Goal: Contribute content: Add original content to the website for others to see

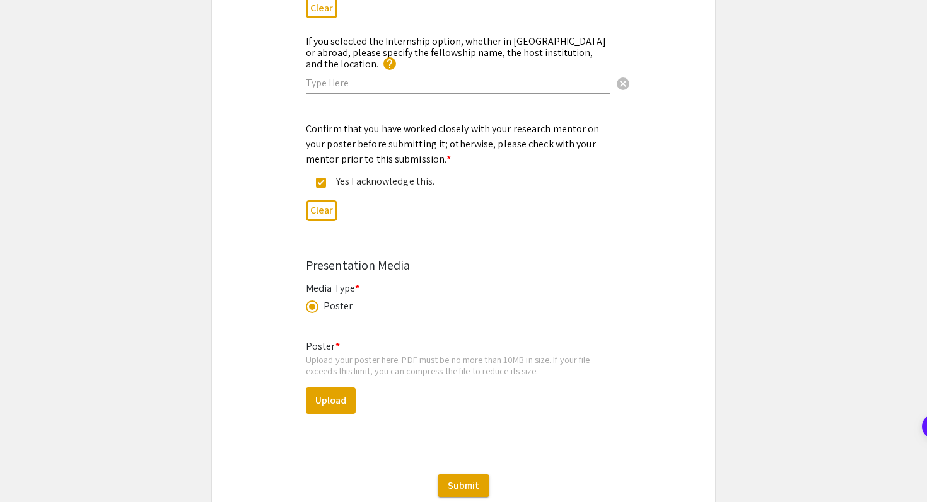
scroll to position [1697, 0]
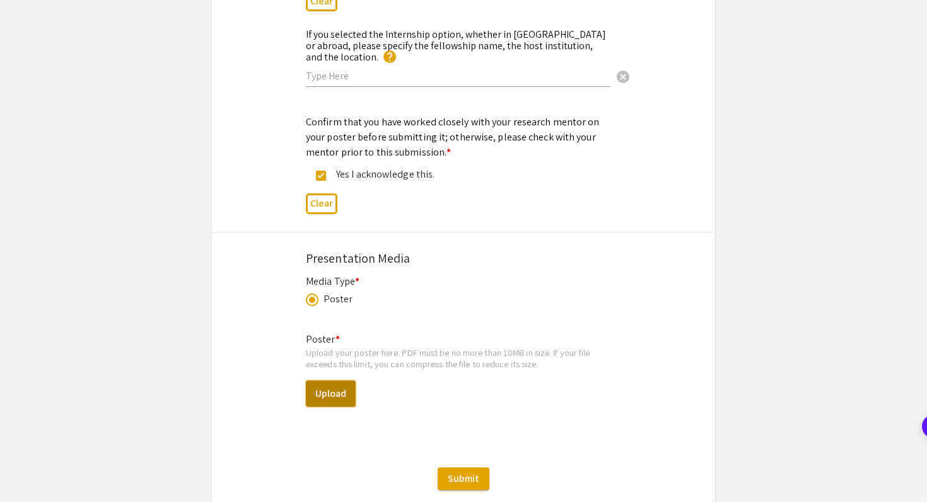
click at [340, 383] on button "Upload" at bounding box center [331, 394] width 50 height 26
click at [326, 391] on button "Upload" at bounding box center [331, 394] width 50 height 26
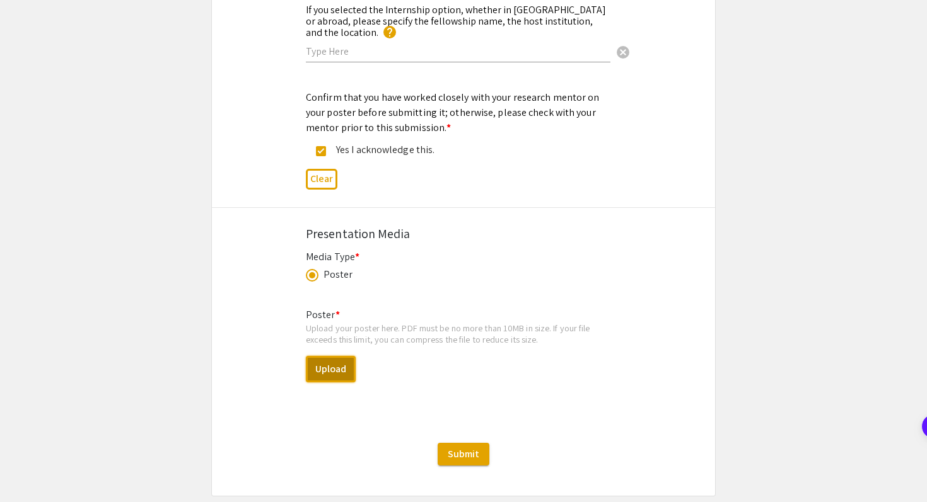
scroll to position [1738, 0]
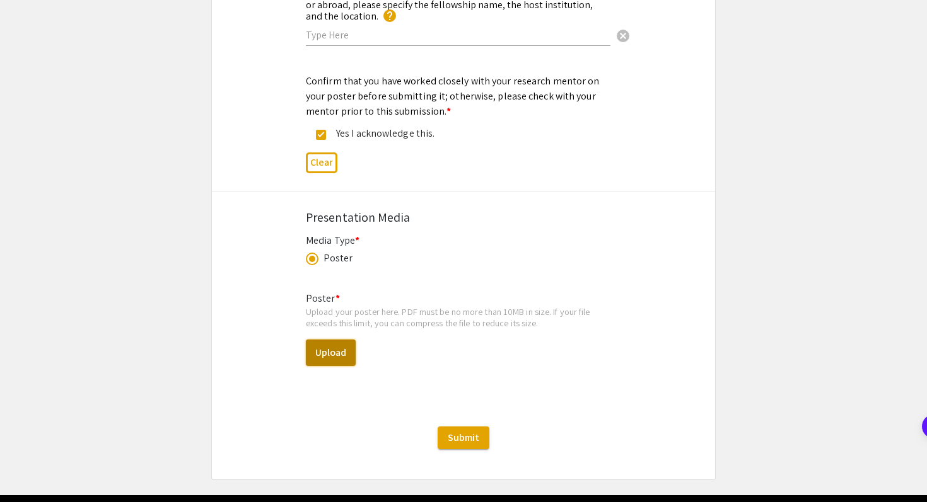
click at [347, 348] on button "Upload" at bounding box center [331, 353] width 50 height 26
click at [328, 347] on button "Upload" at bounding box center [331, 353] width 50 height 26
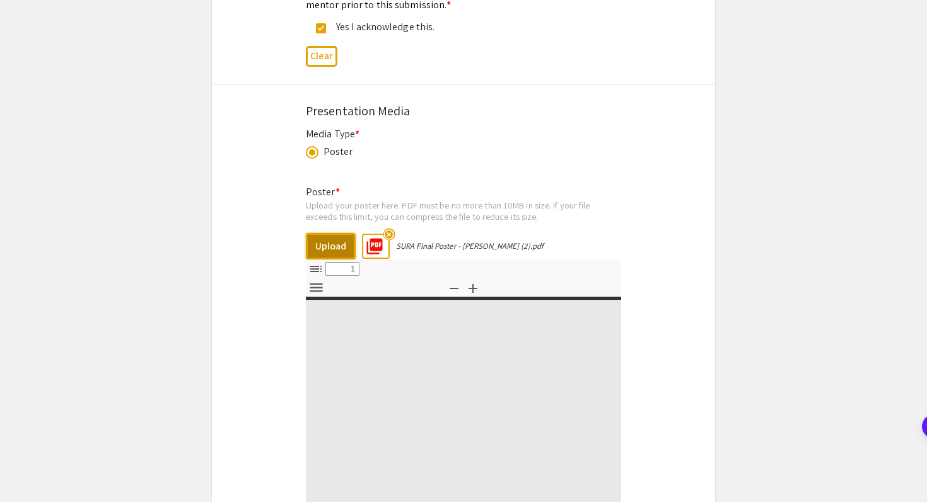
select select "custom"
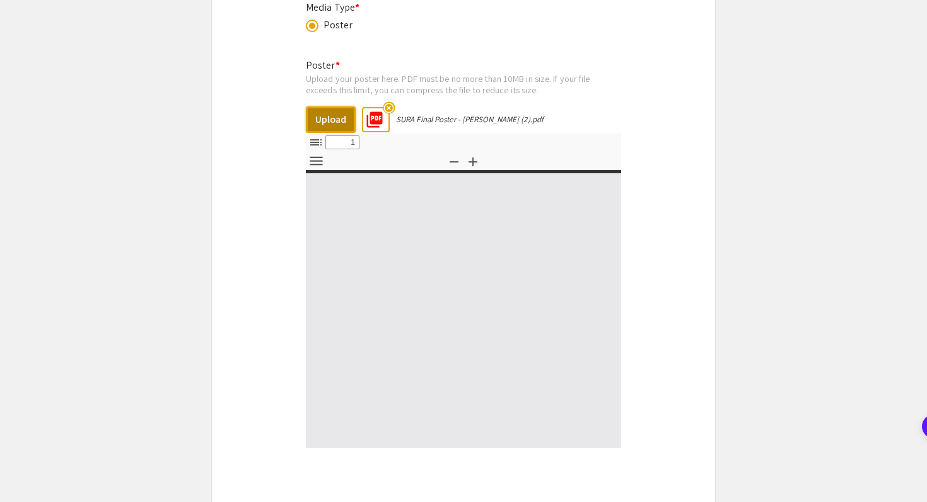
scroll to position [1973, 0]
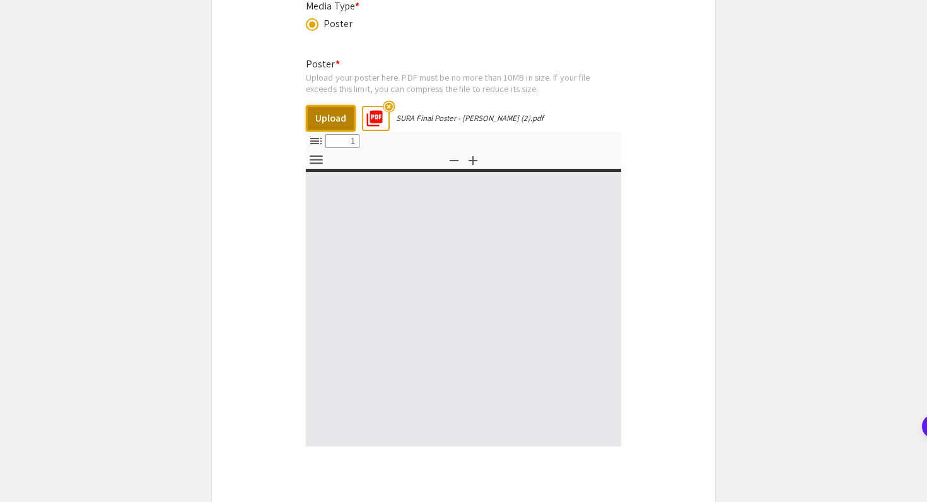
type input "0"
select select "custom"
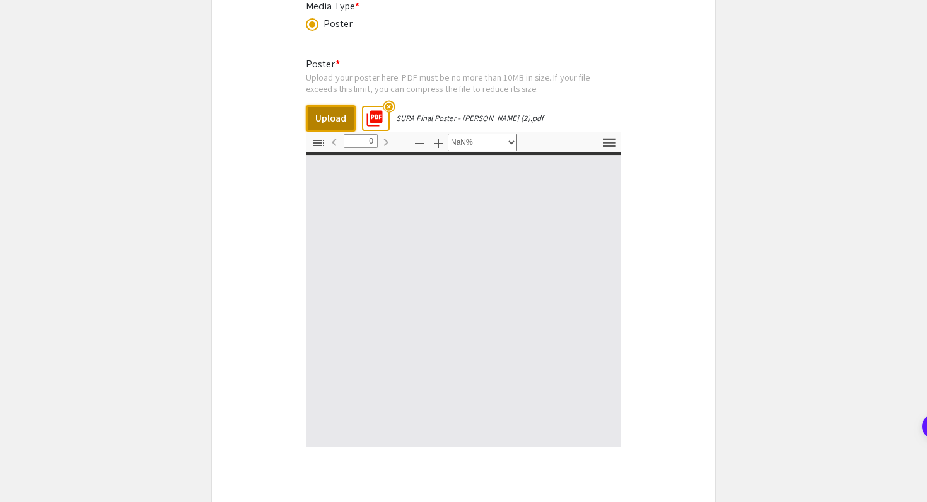
type input "1"
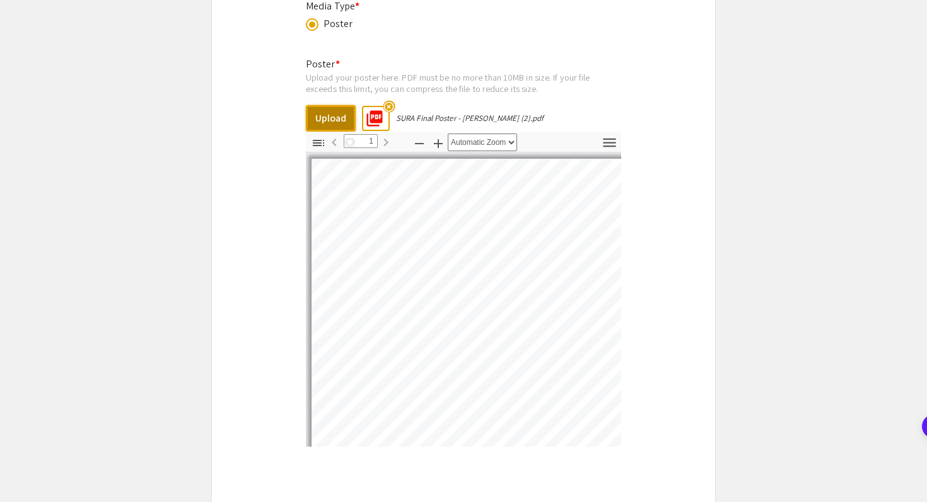
select select "auto"
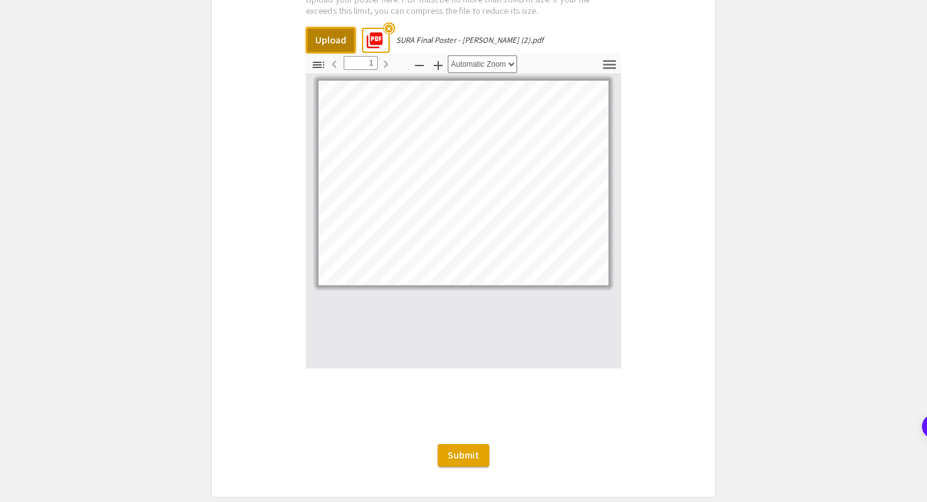
scroll to position [2104, 0]
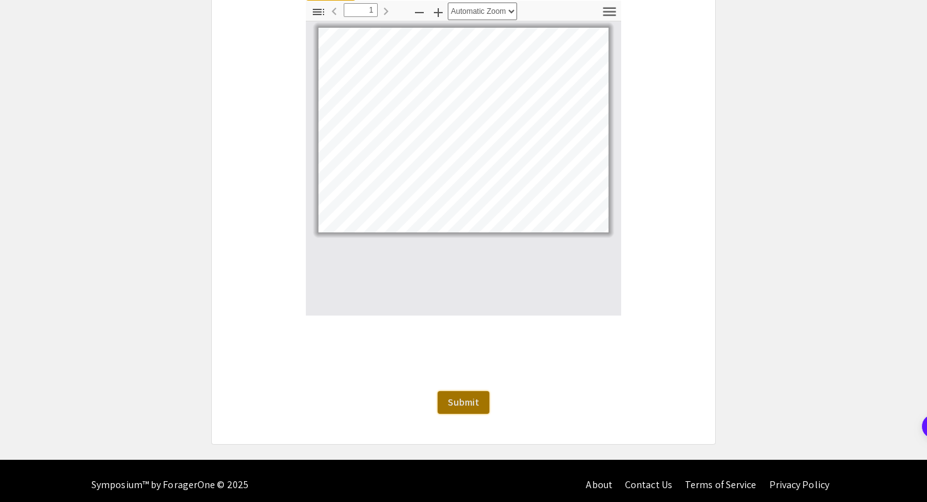
click at [467, 396] on span "Submit" at bounding box center [464, 402] width 32 height 13
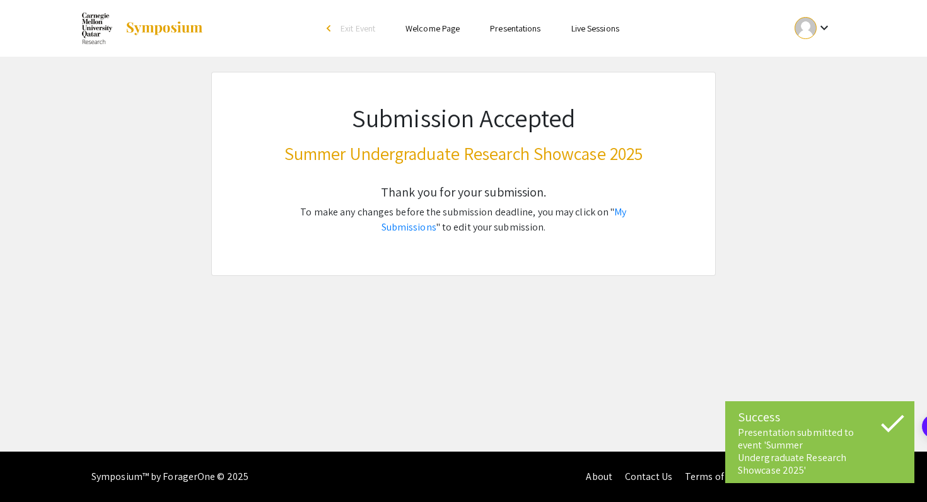
scroll to position [0, 0]
